Goal: Information Seeking & Learning: Learn about a topic

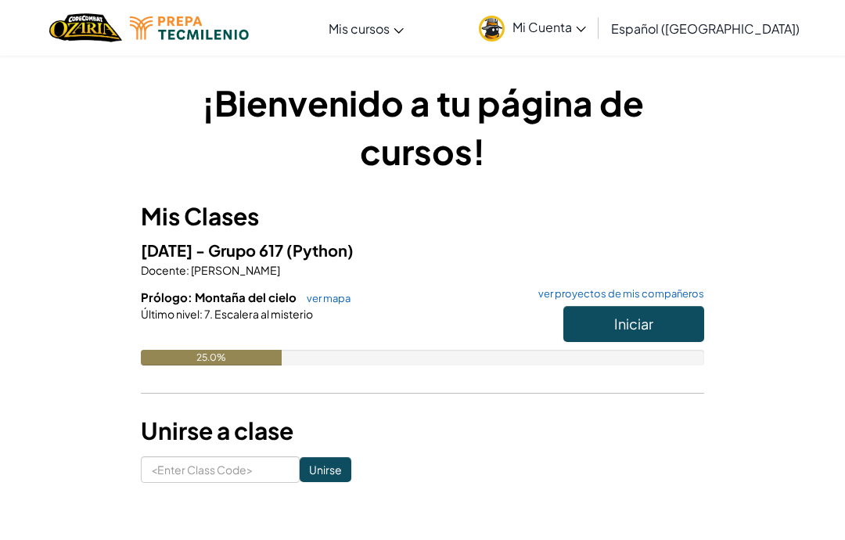
click at [635, 322] on span "Iniciar" at bounding box center [633, 324] width 39 height 18
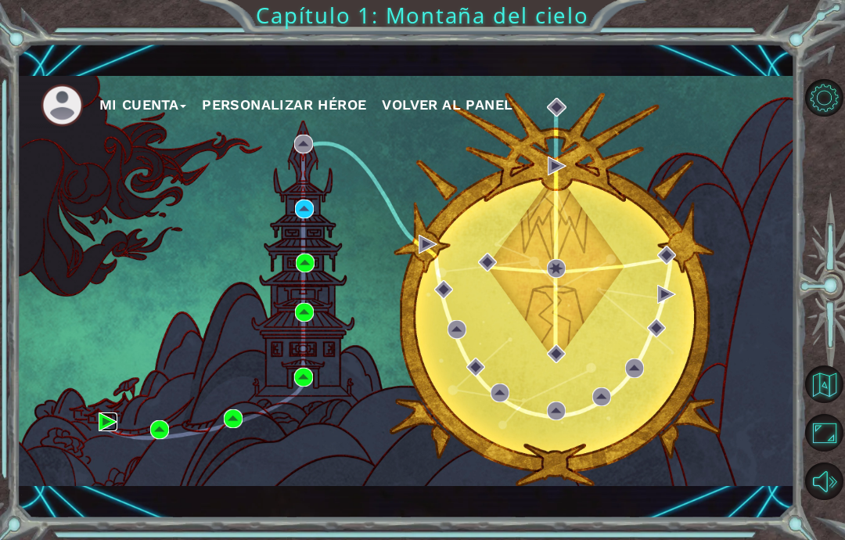
click at [100, 422] on img at bounding box center [108, 421] width 19 height 19
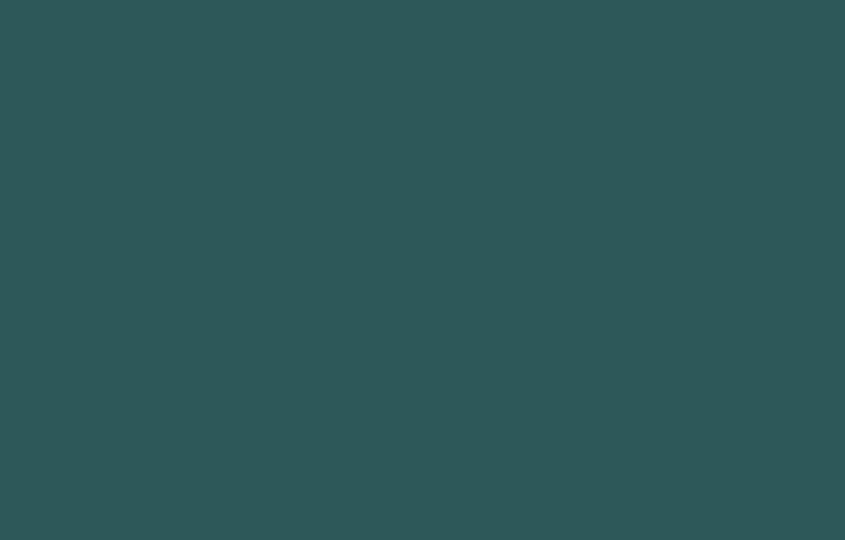
click at [106, 419] on body at bounding box center [422, 270] width 845 height 540
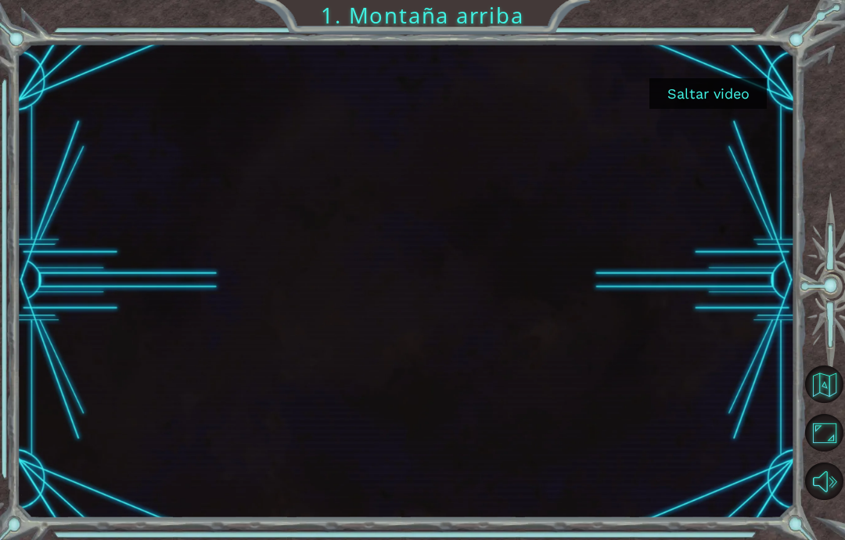
click at [737, 93] on button "Saltar video" at bounding box center [707, 93] width 117 height 31
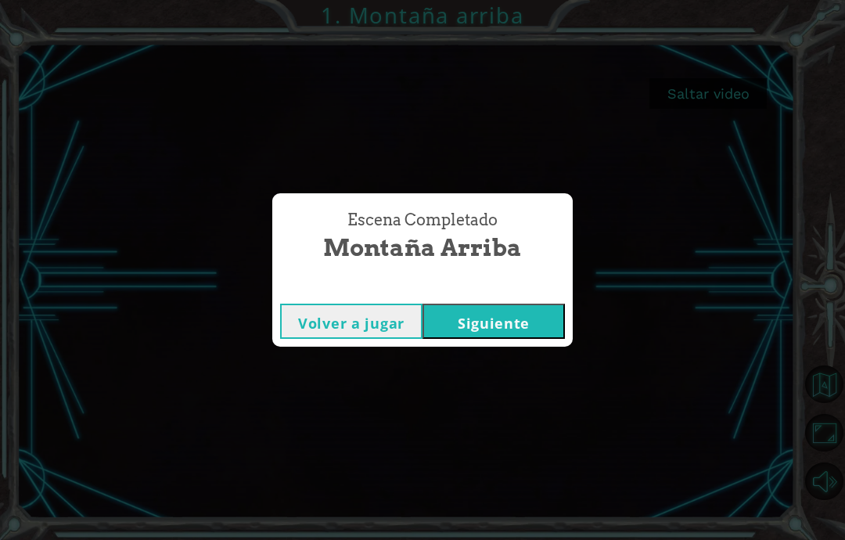
click at [692, 192] on div "Escena Completado Montaña arriba Volver a jugar [GEOGRAPHIC_DATA]" at bounding box center [422, 270] width 845 height 540
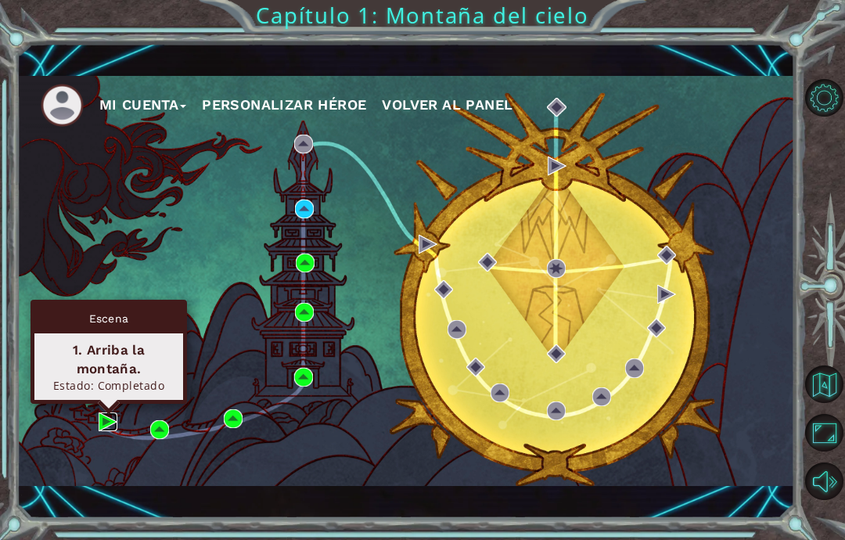
click at [103, 413] on img at bounding box center [108, 421] width 19 height 19
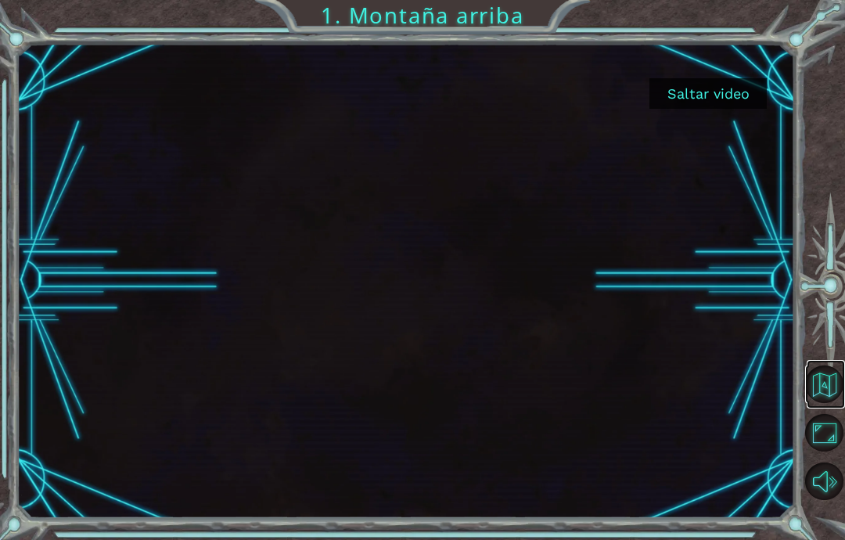
click at [833, 403] on button "Volver al mapa" at bounding box center [824, 384] width 38 height 38
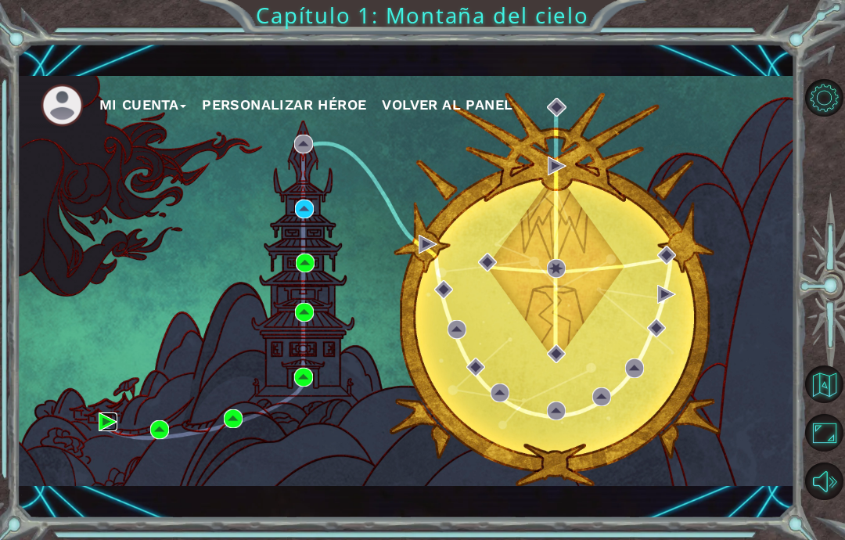
click at [106, 420] on img at bounding box center [108, 421] width 19 height 19
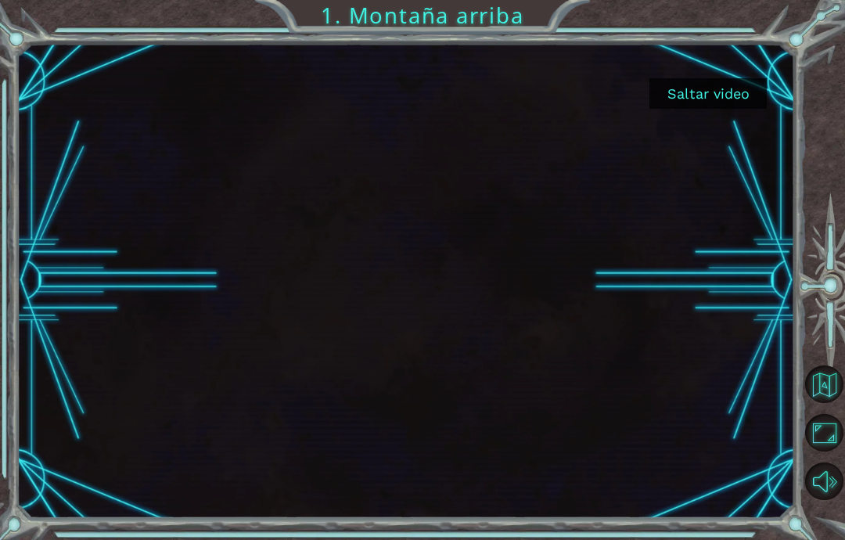
click at [702, 88] on button "Saltar video" at bounding box center [707, 93] width 117 height 31
click at [729, 97] on button "Saltar video" at bounding box center [707, 93] width 117 height 31
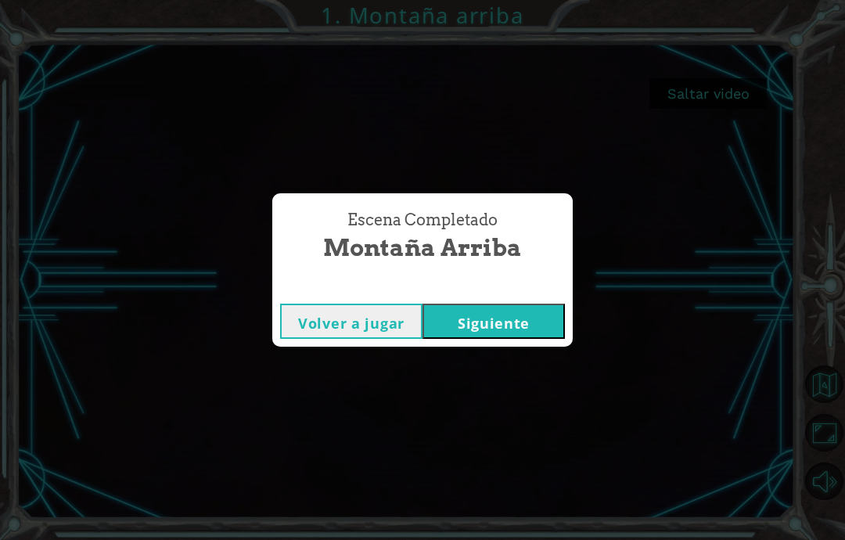
click at [550, 376] on div "Escena Completado Montaña arriba Volver a jugar [GEOGRAPHIC_DATA]" at bounding box center [422, 270] width 845 height 540
click at [552, 376] on div "Escena Completado Montaña arriba Volver a jugar [GEOGRAPHIC_DATA]" at bounding box center [422, 270] width 845 height 540
click at [766, 152] on div "Escena Completado Montaña arriba Volver a jugar [GEOGRAPHIC_DATA]" at bounding box center [422, 270] width 845 height 540
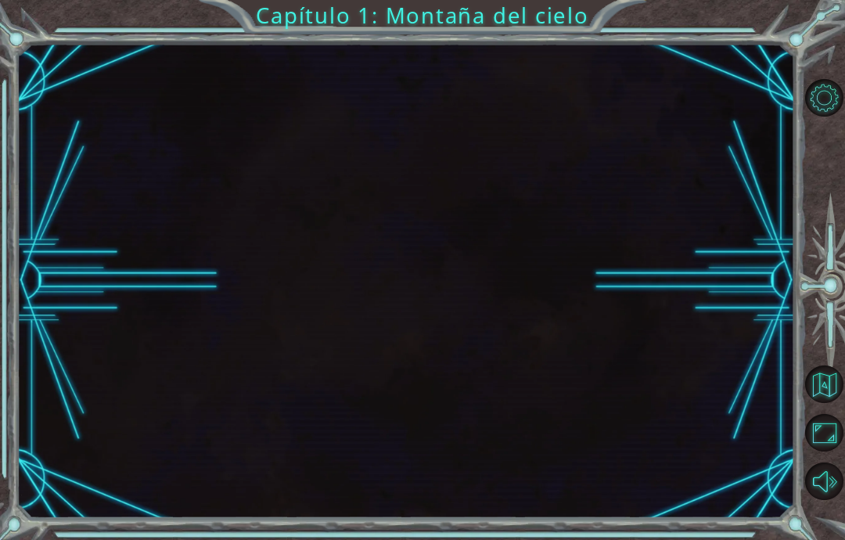
click at [828, 451] on button "Maximizar navegador" at bounding box center [824, 433] width 38 height 38
